Goal: Task Accomplishment & Management: Manage account settings

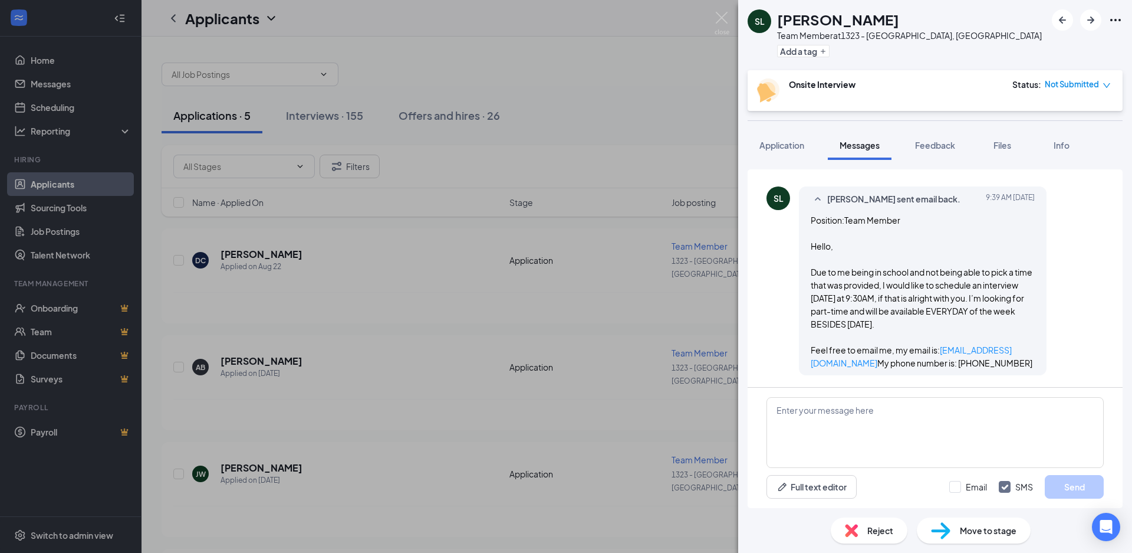
scroll to position [160, 0]
click at [411, 384] on div "SL [PERSON_NAME] Team Member at 1323 - [GEOGRAPHIC_DATA], [GEOGRAPHIC_DATA] Add…" at bounding box center [566, 276] width 1132 height 553
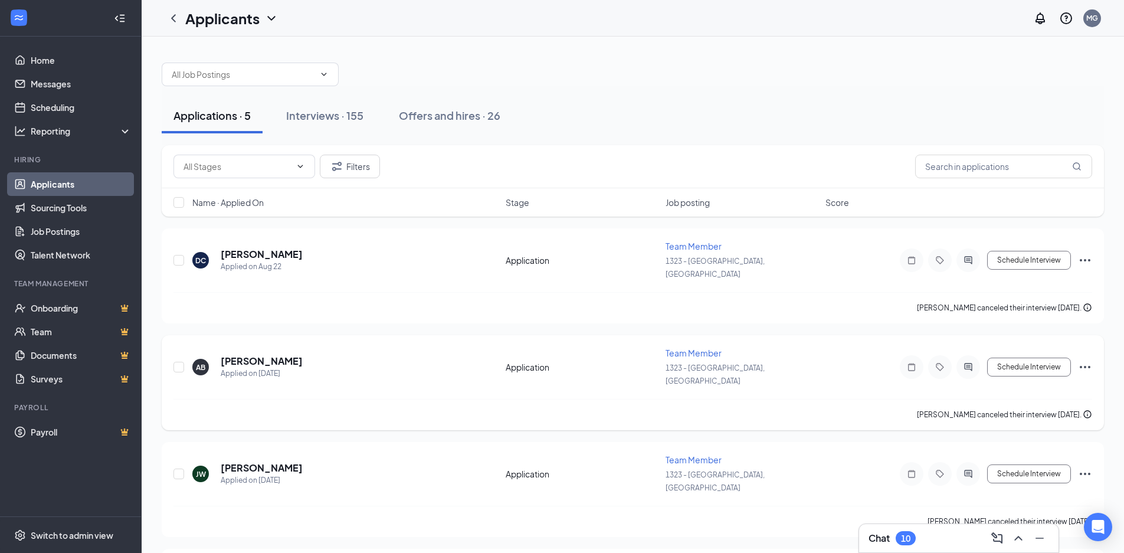
click at [413, 354] on div "AB [PERSON_NAME] Applied on [DATE]" at bounding box center [345, 366] width 306 height 25
click at [63, 101] on link "Scheduling" at bounding box center [81, 108] width 101 height 24
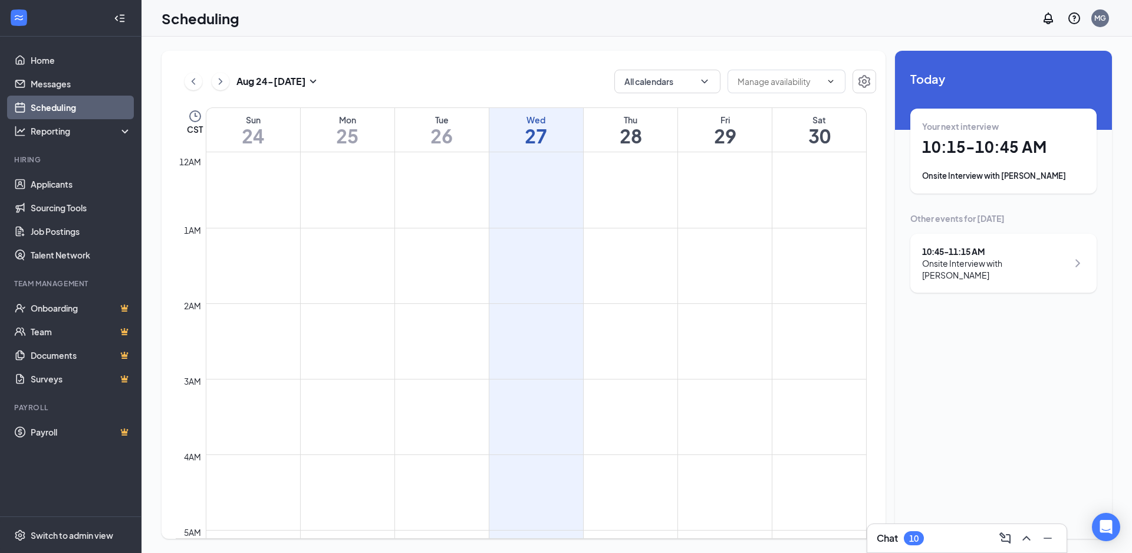
scroll to position [580, 0]
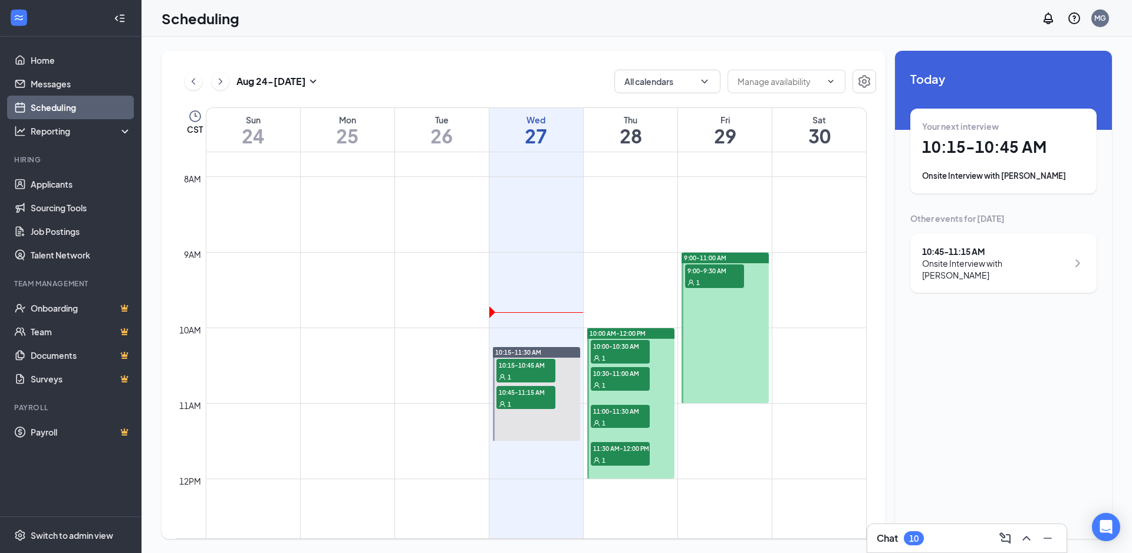
click at [629, 343] on span "10:00-10:30 AM" at bounding box center [620, 346] width 59 height 12
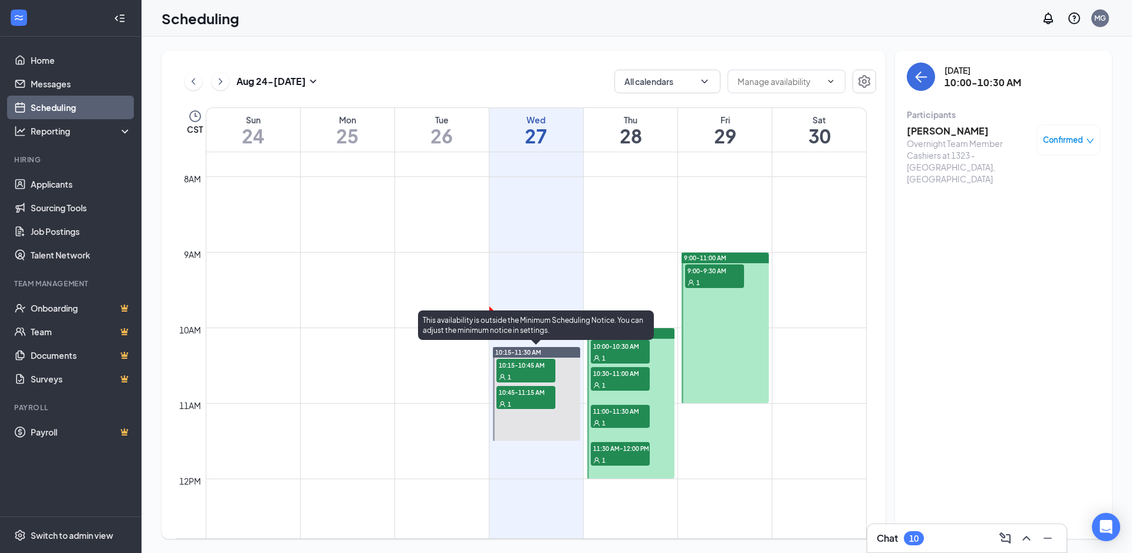
click at [515, 372] on div "1" at bounding box center [526, 376] width 59 height 12
click at [520, 353] on span "10:15-11:30 AM" at bounding box center [518, 352] width 46 height 8
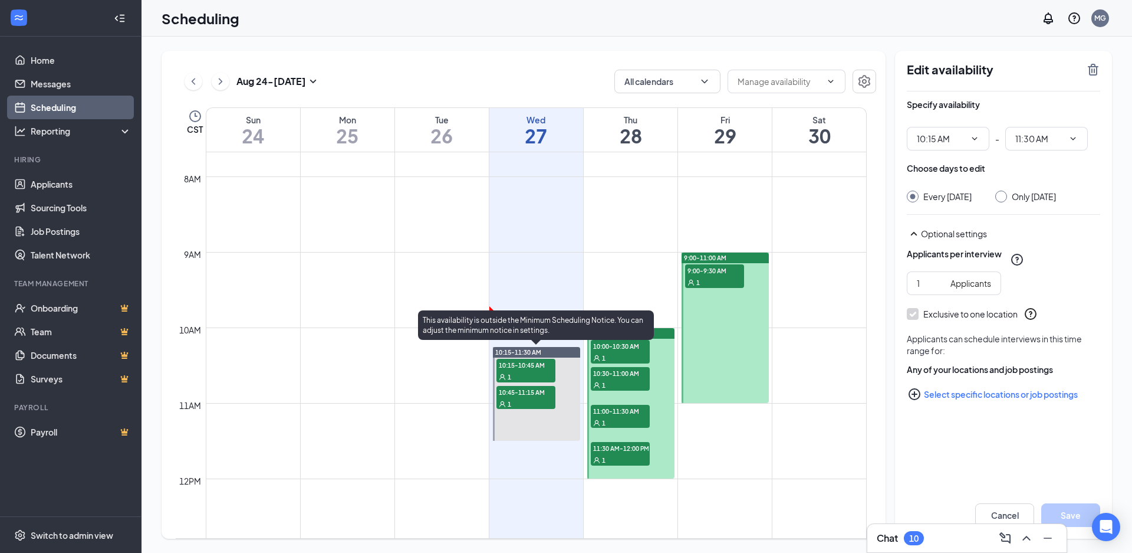
click at [514, 399] on div "1" at bounding box center [526, 404] width 59 height 12
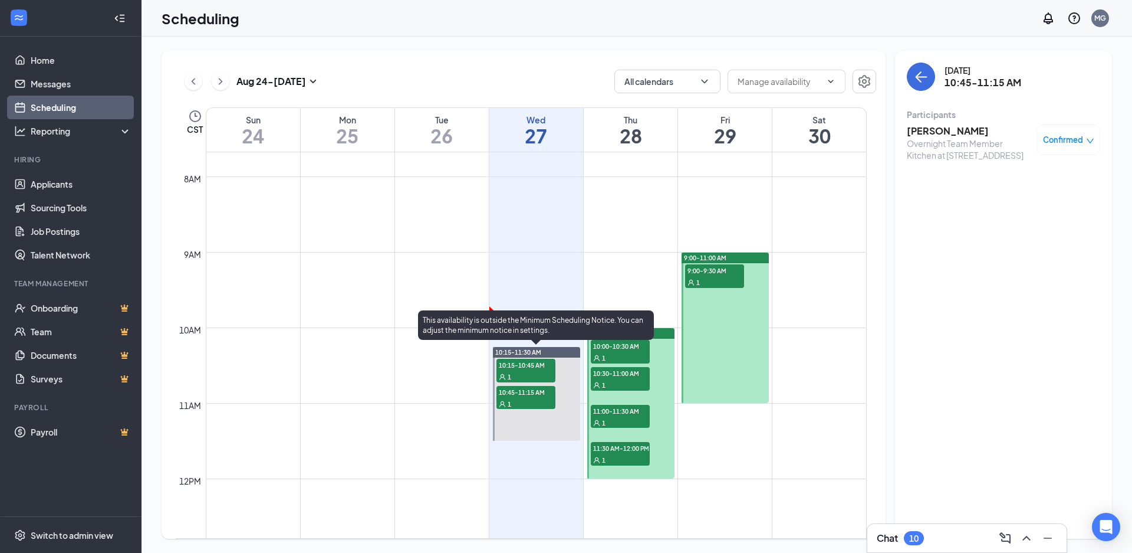
click at [530, 351] on span "10:15-11:30 AM" at bounding box center [518, 352] width 46 height 8
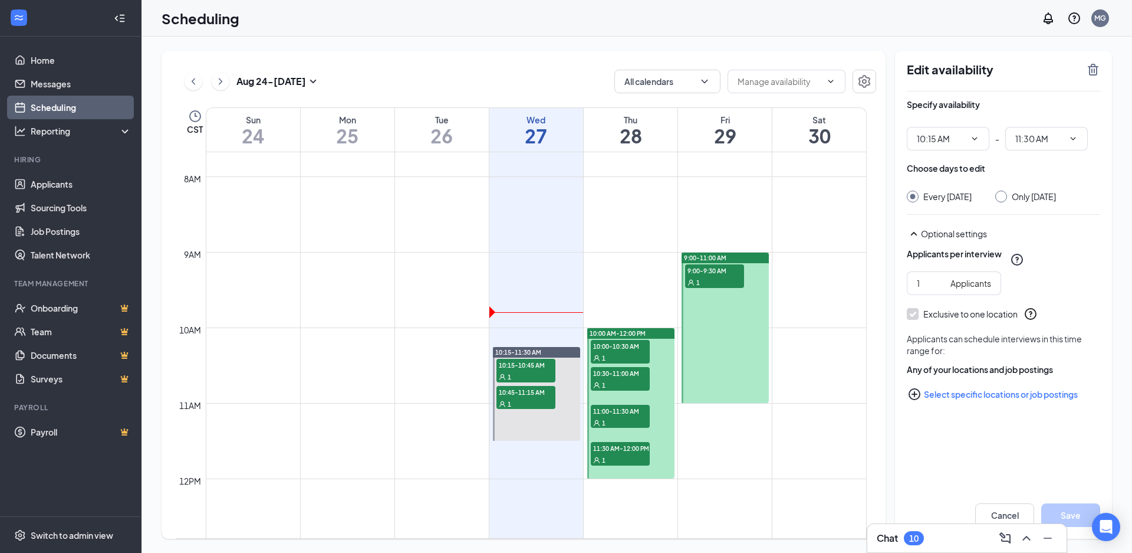
drag, startPoint x: 1103, startPoint y: 71, endPoint x: 1094, endPoint y: 71, distance: 8.9
click at [1102, 71] on div "Edit availability Specify availability 10:15 AM - 11:30 AM Choose days to edit …" at bounding box center [1003, 295] width 217 height 488
click at [1092, 71] on icon "TrashOutline" at bounding box center [1093, 70] width 11 height 12
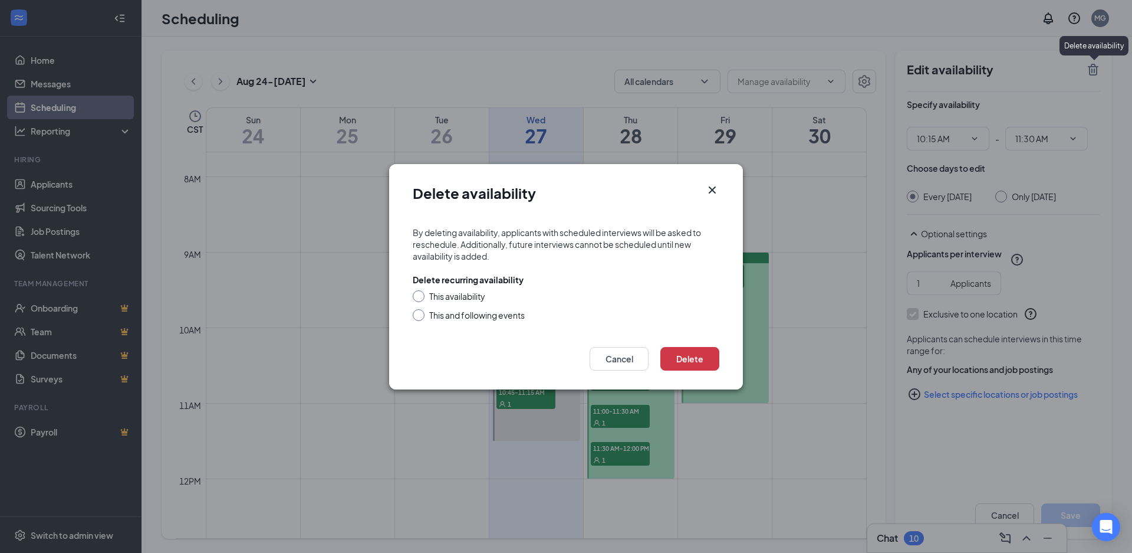
drag, startPoint x: 424, startPoint y: 290, endPoint x: 420, endPoint y: 297, distance: 8.2
click at [423, 293] on div "This availability" at bounding box center [566, 296] width 307 height 12
click at [415, 297] on input "This availability" at bounding box center [417, 294] width 8 height 8
radio input "true"
click at [626, 361] on button "Cancel" at bounding box center [619, 359] width 59 height 24
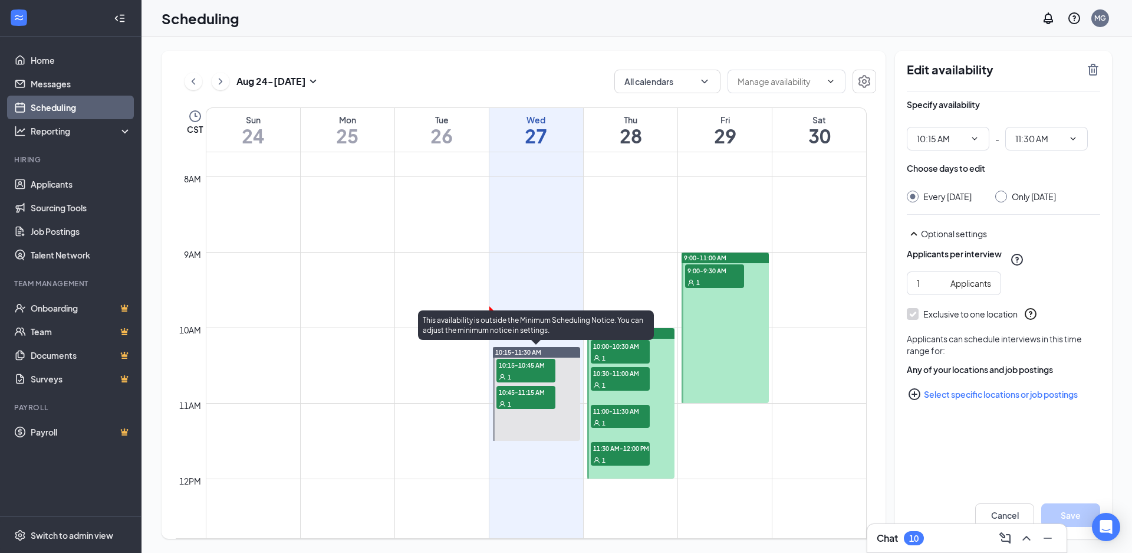
click at [509, 350] on span "10:15-11:30 AM" at bounding box center [518, 352] width 46 height 8
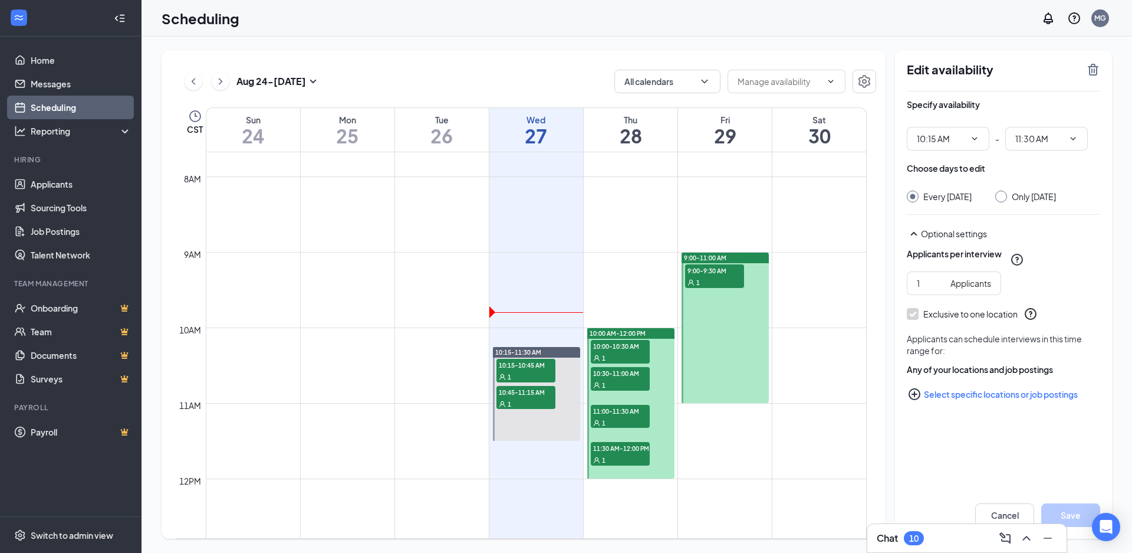
drag, startPoint x: 509, startPoint y: 350, endPoint x: 1103, endPoint y: 75, distance: 655.0
click at [1103, 75] on div "Edit availability Specify availability 10:15 AM - 11:30 AM Choose days to edit …" at bounding box center [1003, 295] width 217 height 488
click at [1096, 74] on icon "TrashOutline" at bounding box center [1093, 70] width 11 height 12
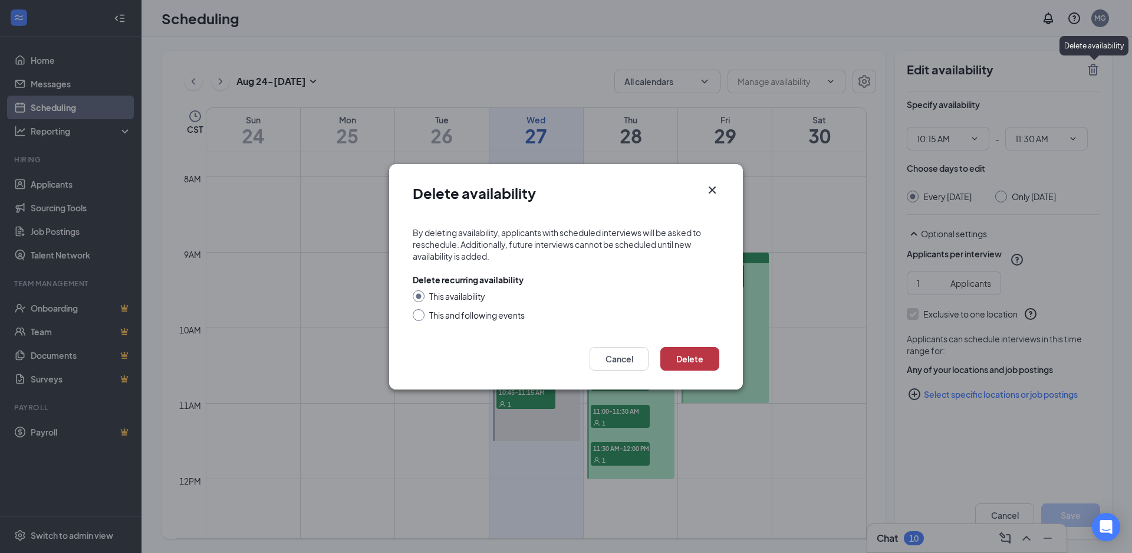
click at [703, 360] on button "Delete" at bounding box center [690, 359] width 59 height 24
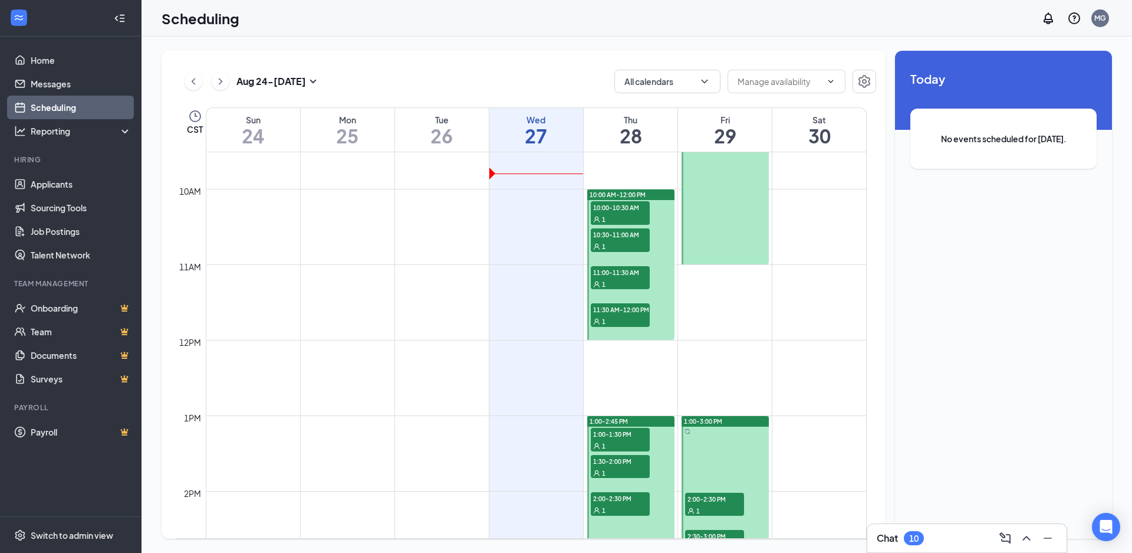
scroll to position [659, 0]
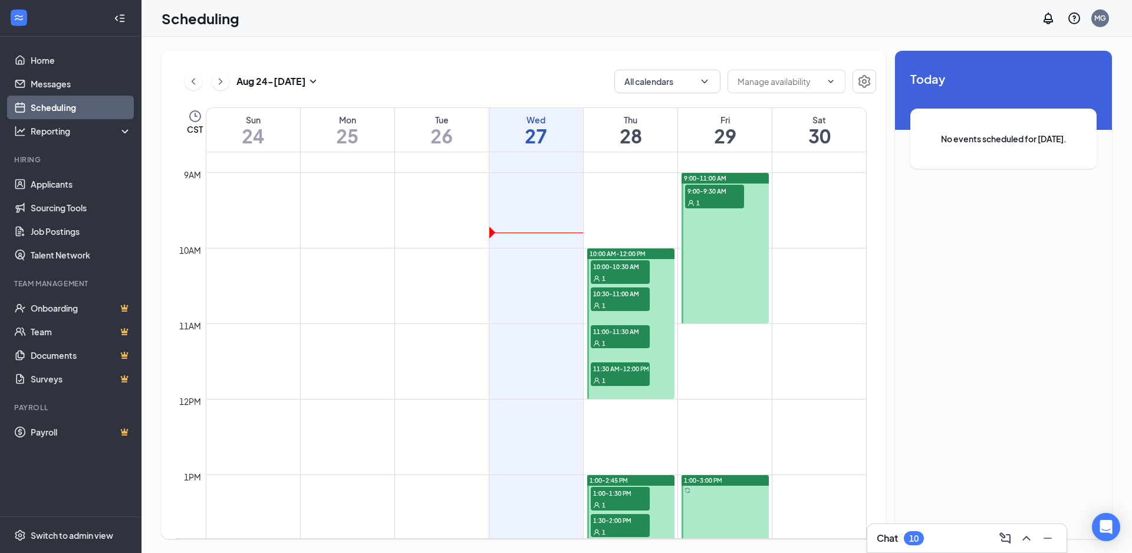
click at [614, 267] on span "10:00-10:30 AM" at bounding box center [620, 266] width 59 height 12
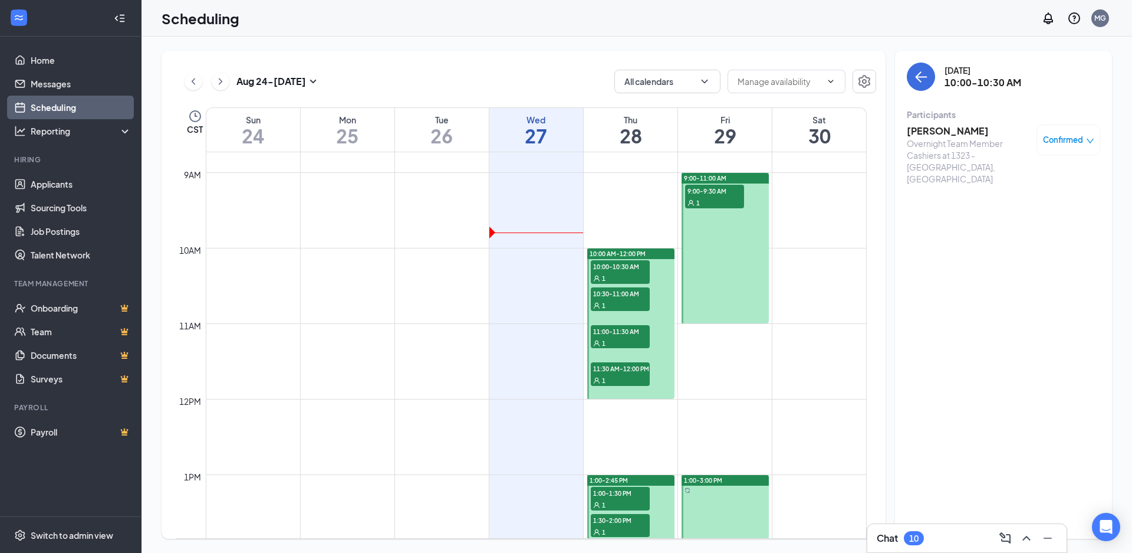
click at [614, 294] on span "10:30-11:00 AM" at bounding box center [620, 293] width 59 height 12
click at [611, 334] on span "11:00-11:30 AM" at bounding box center [620, 331] width 59 height 12
click at [613, 366] on span "11:30 AM-12:00 PM" at bounding box center [620, 368] width 59 height 12
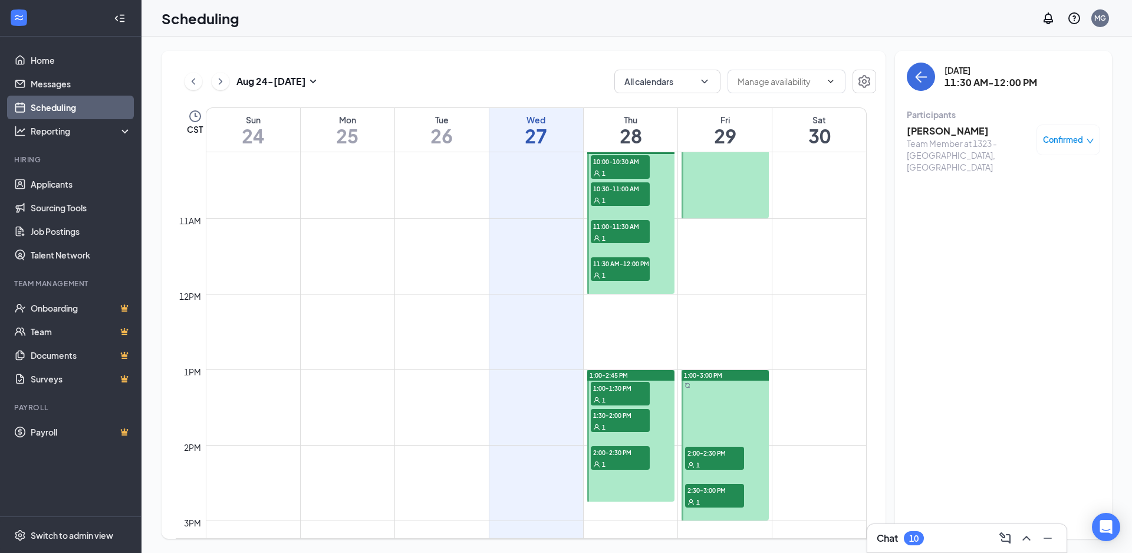
scroll to position [895, 0]
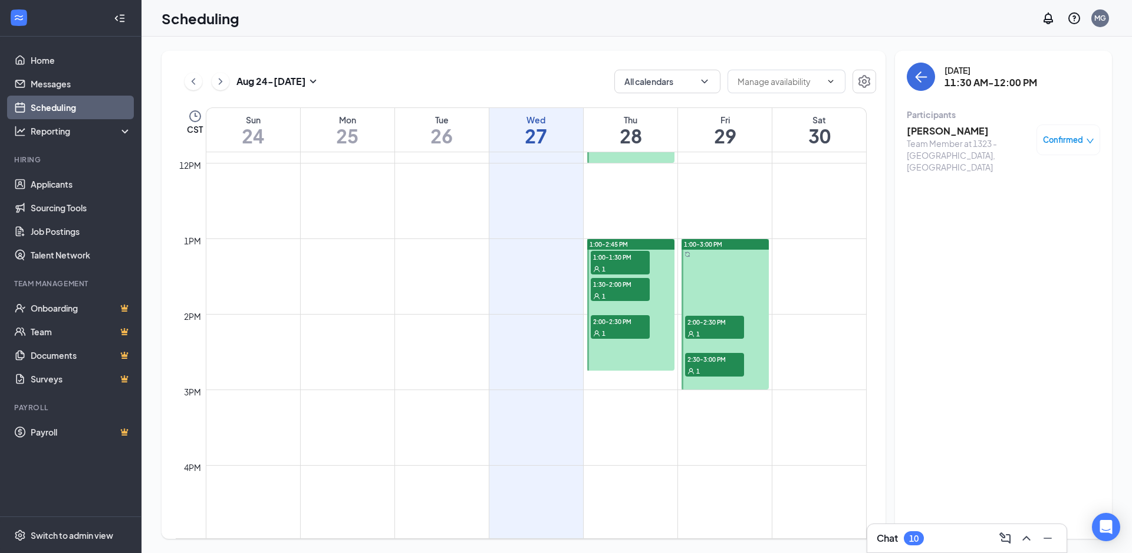
click at [615, 261] on span "1:00-1:30 PM" at bounding box center [620, 257] width 59 height 12
click at [611, 280] on span "1:30-2:00 PM" at bounding box center [620, 284] width 59 height 12
click at [604, 331] on span "1" at bounding box center [604, 333] width 4 height 8
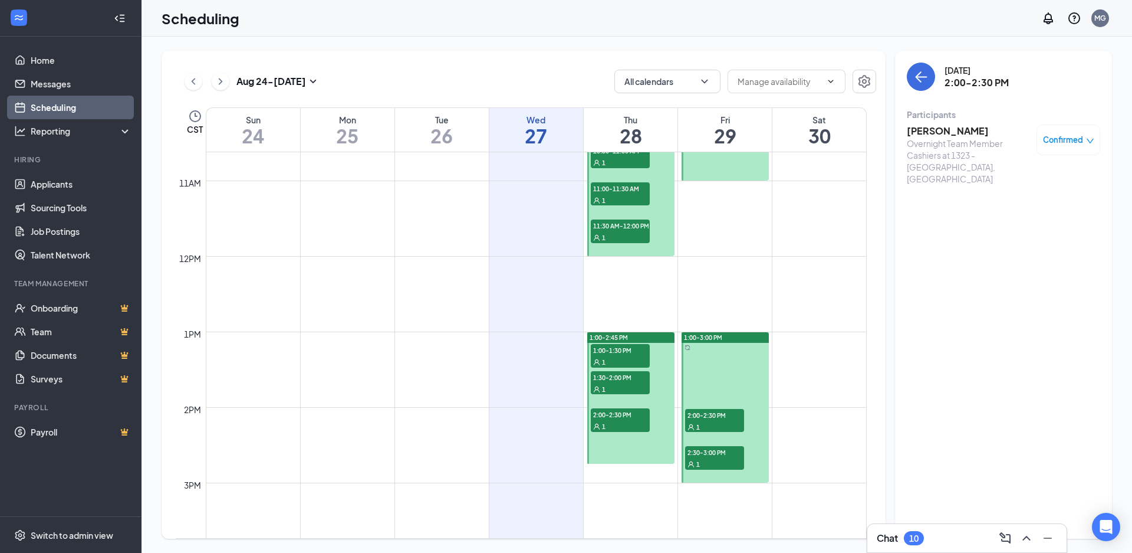
scroll to position [954, 0]
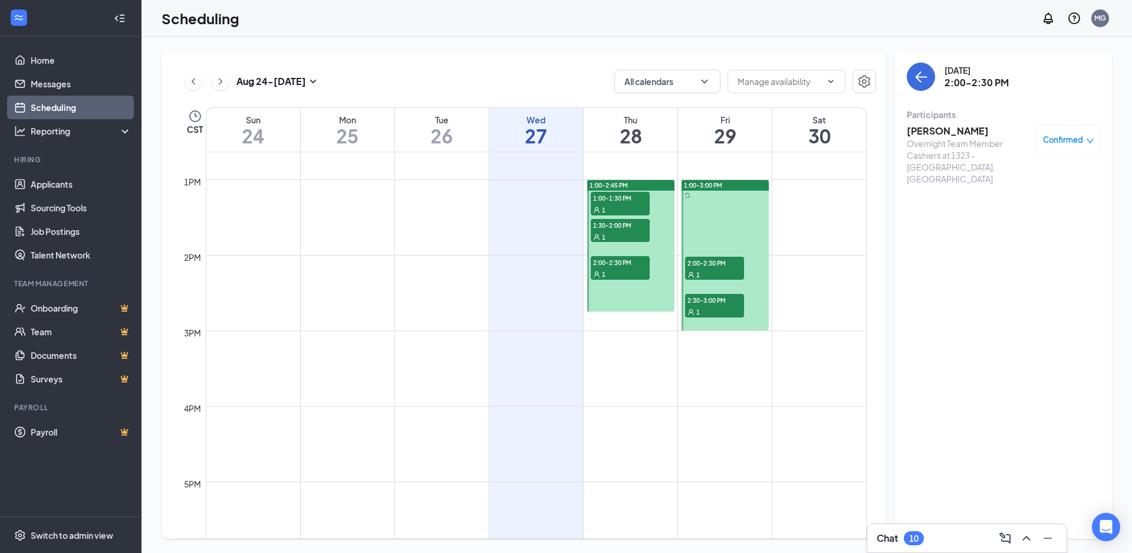
click at [712, 293] on div "2:30-3:00 PM 1" at bounding box center [714, 306] width 61 height 26
click at [706, 277] on div "1" at bounding box center [714, 274] width 59 height 12
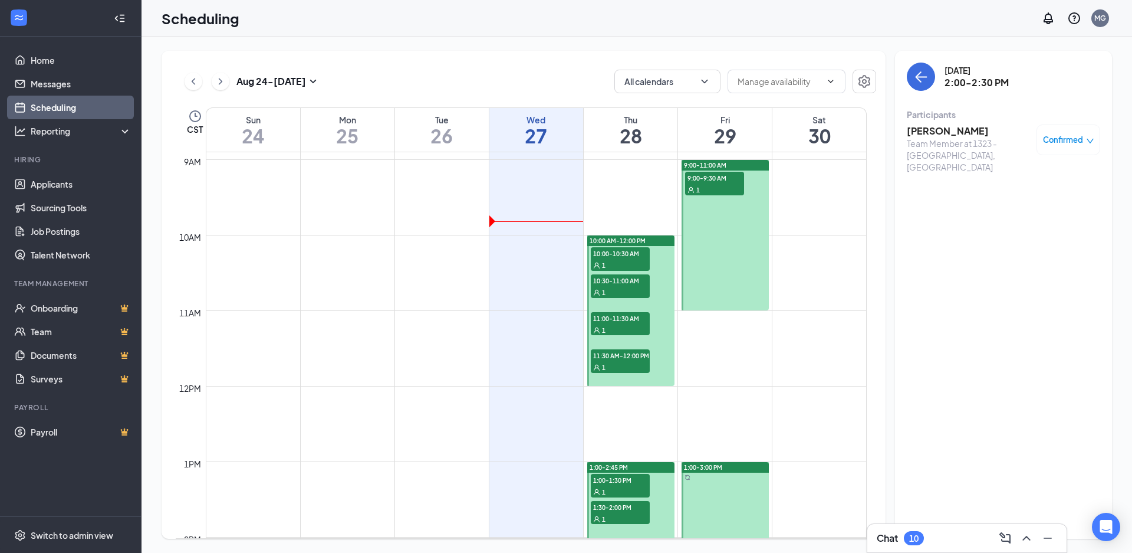
scroll to position [659, 0]
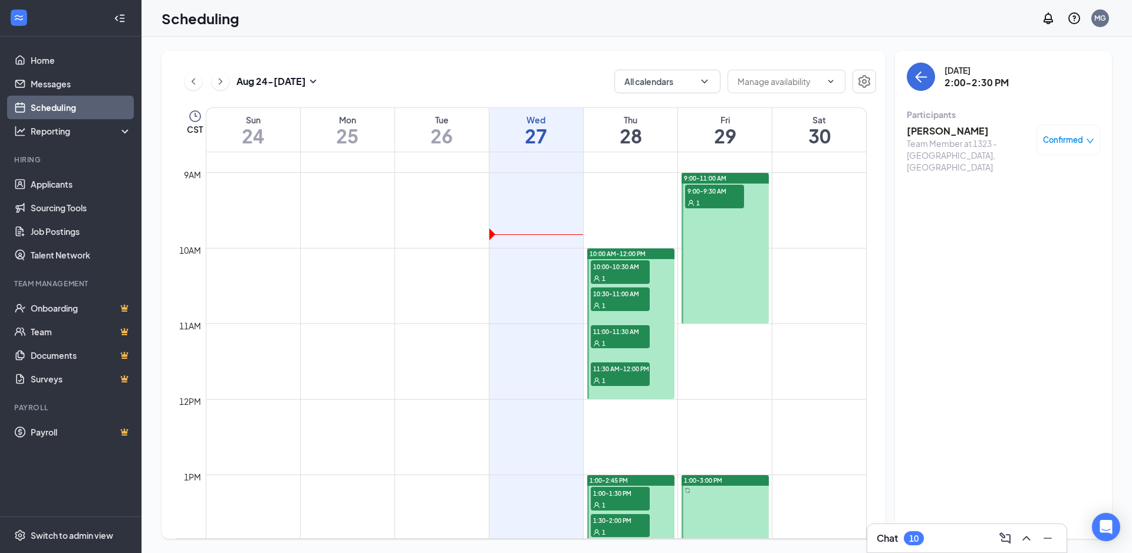
click at [715, 198] on div "1" at bounding box center [714, 202] width 59 height 12
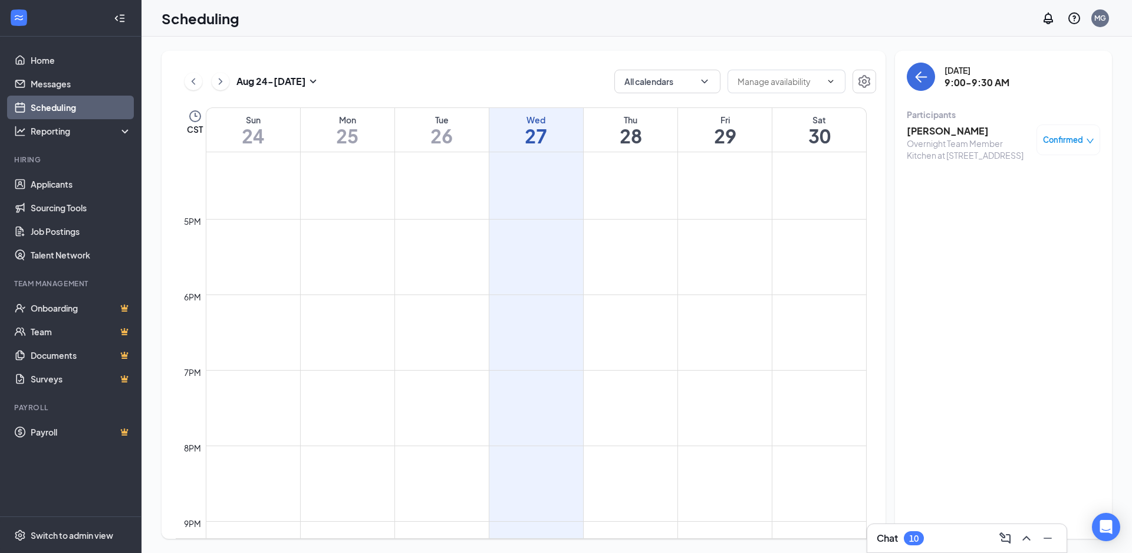
scroll to position [1367, 0]
